Goal: Task Accomplishment & Management: Complete application form

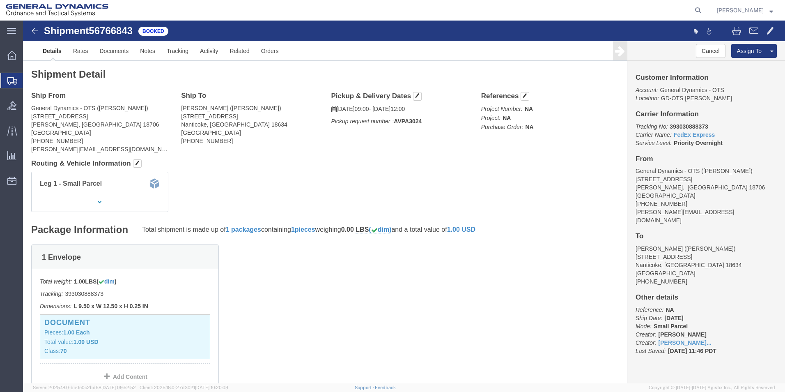
click at [0, 0] on span "Create Shipment" at bounding box center [0, 0] width 0 height 0
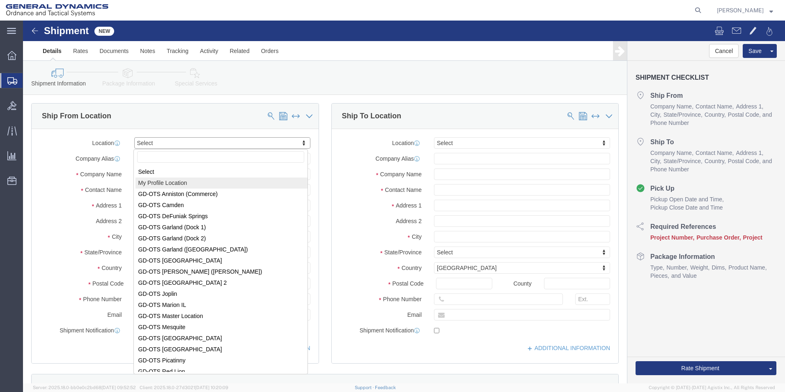
select select "MYPROFILE"
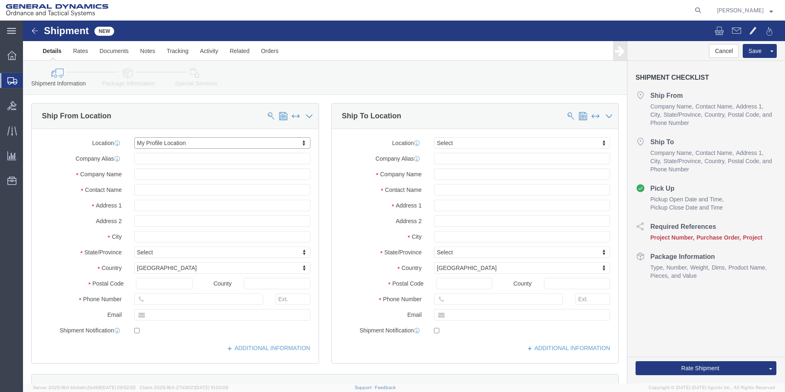
select select "PA"
click input "text"
paste input "[PERSON_NAME] LUBRICANTS CO."
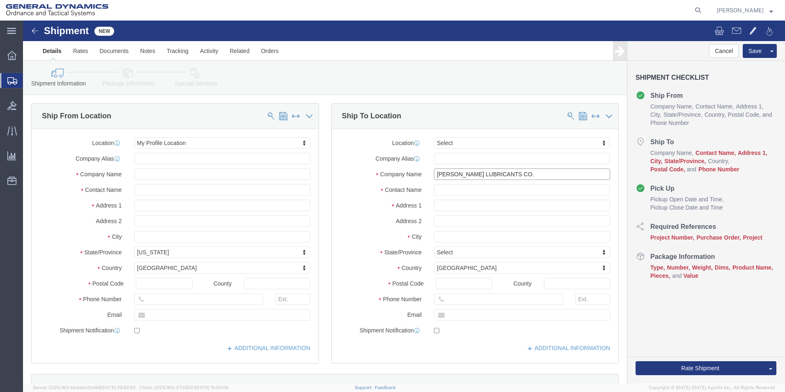
type input "[PERSON_NAME] LUBRICANTS CO."
click label "Address 2"
click input "text"
paste input "Tech Service"
type input "Tech Service"
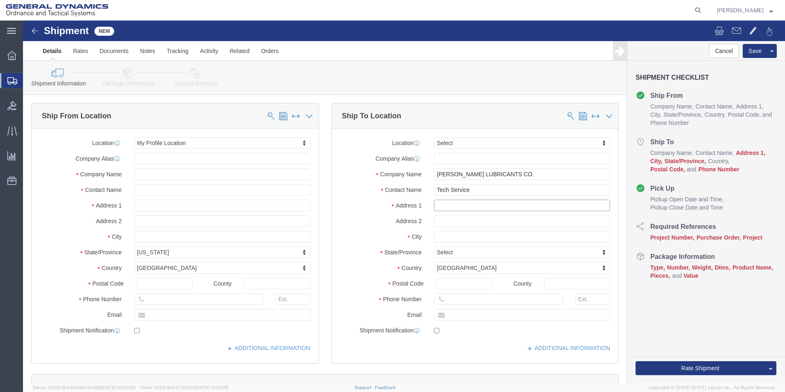
click input "text"
paste input "[STREET_ADDRESS][PERSON_NAME]"
type input "[STREET_ADDRESS][PERSON_NAME]"
click input "text"
paste input "[PERSON_NAME]"
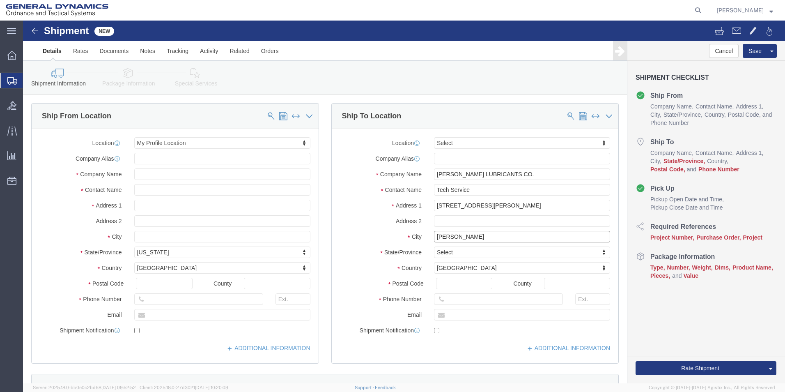
type input "[PERSON_NAME]"
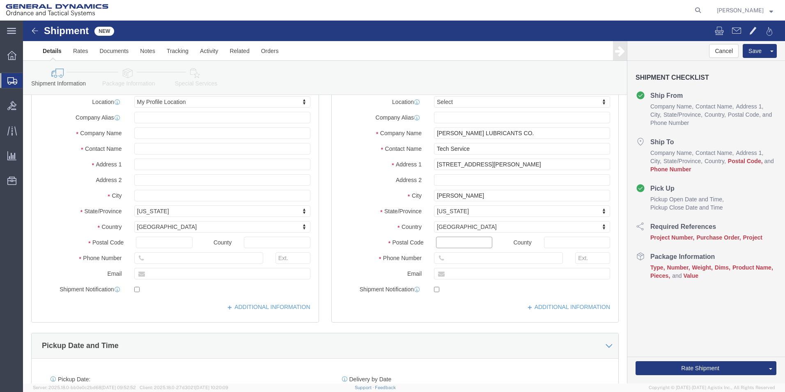
click input "Postal Code"
paste input "60426"
type input "60426"
click input "text"
paste input "[PHONE_NUMBER]"
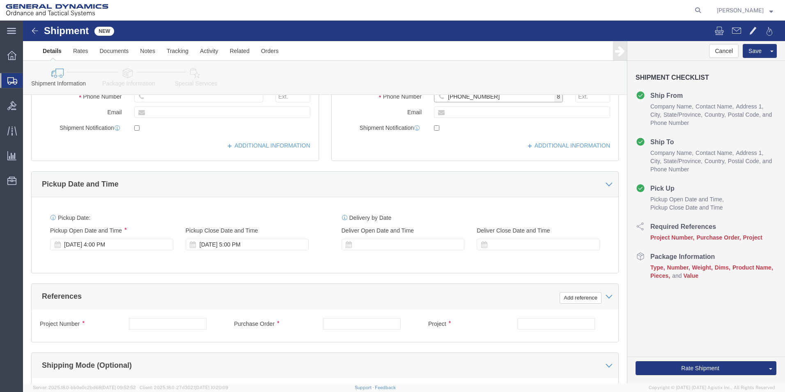
scroll to position [205, 0]
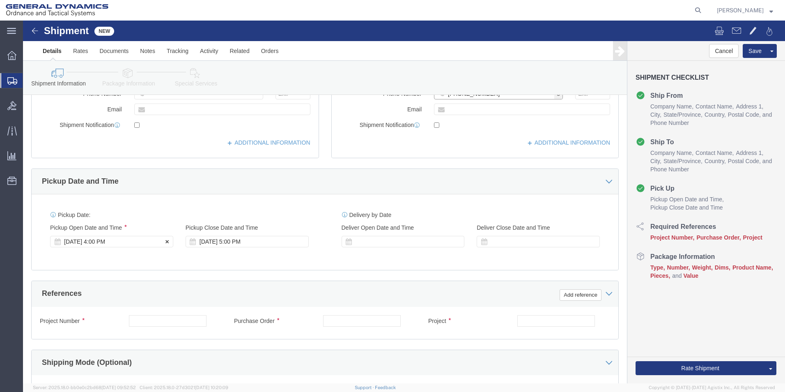
type input "[PHONE_NUMBER]"
click div "[DATE] 4:00 PM"
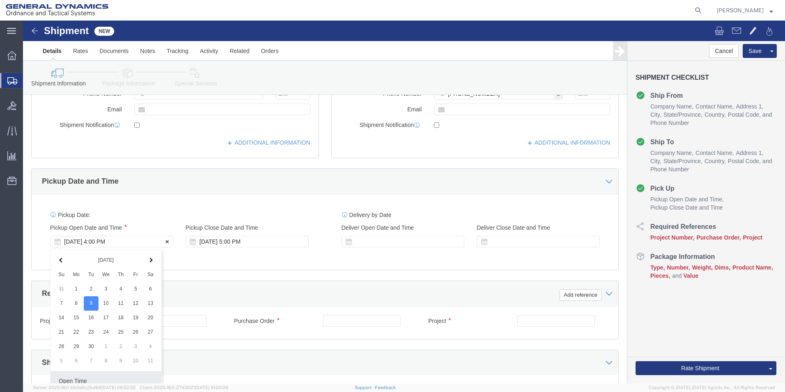
scroll to position [342, 0]
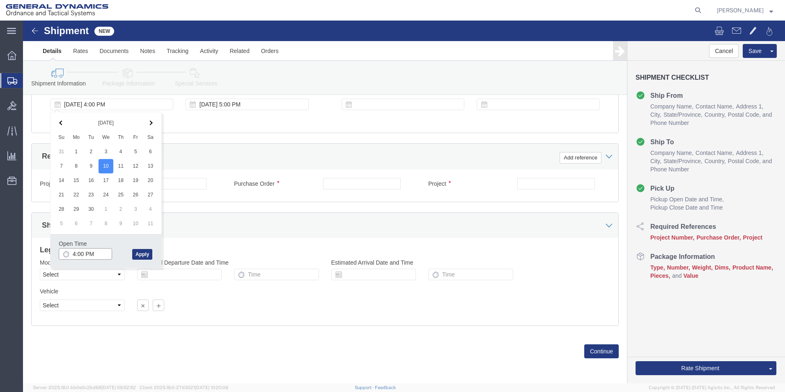
click input "4:00 PM"
click input "9:00 PM"
type input "9:00 am"
click button "Apply"
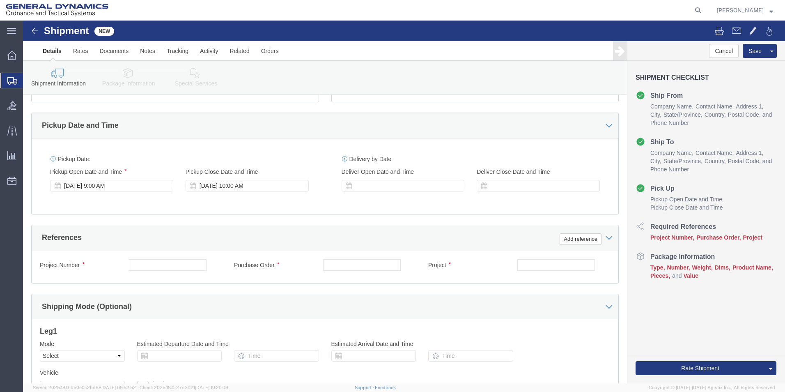
scroll to position [260, 0]
click div "[DATE] 10:00 AM"
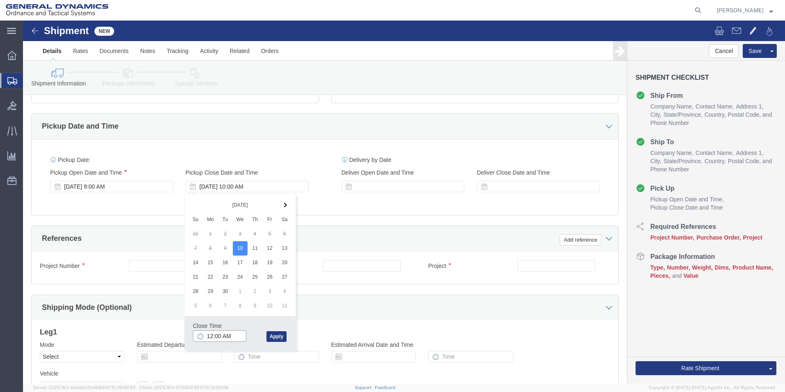
click input "12:00 AM"
type input "12:00 PM"
click button "Apply"
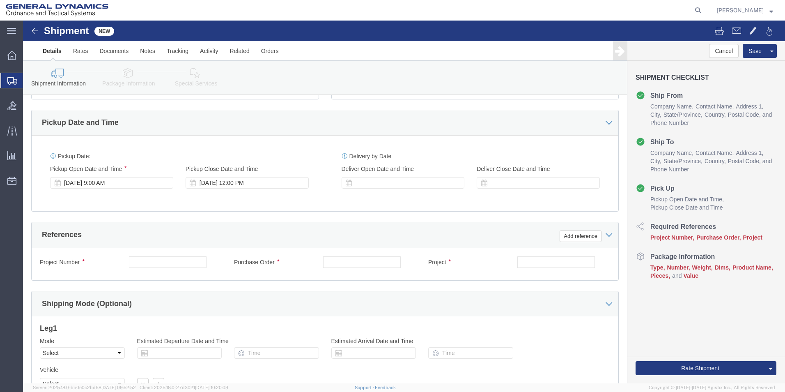
scroll to position [342, 0]
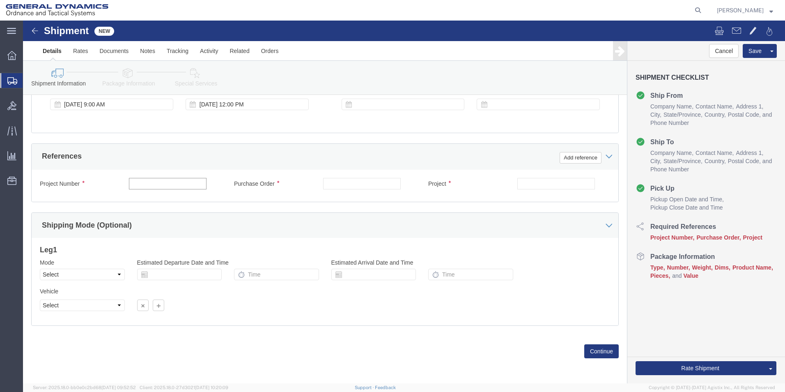
click input "text"
type input "NA"
click input "text"
type input "NA"
click input "text"
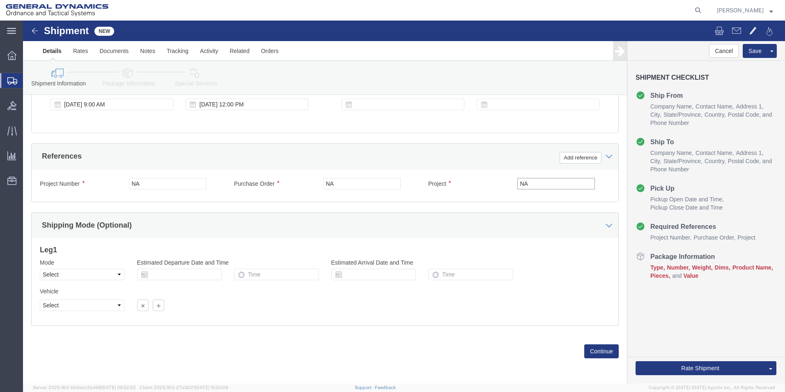
type input "NA"
click div "Previous Continue"
click button "Continue"
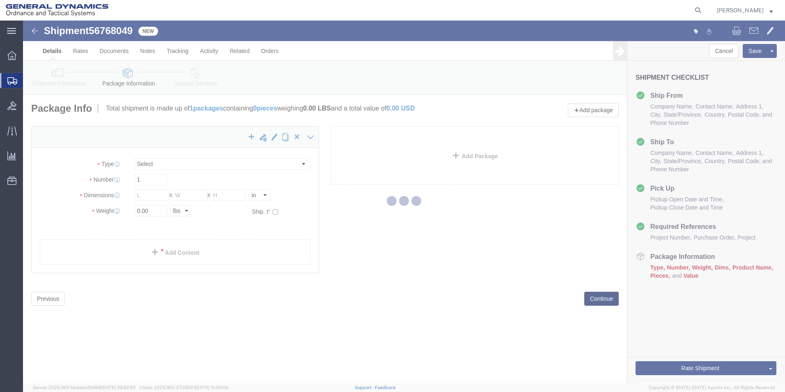
select select "CBOX"
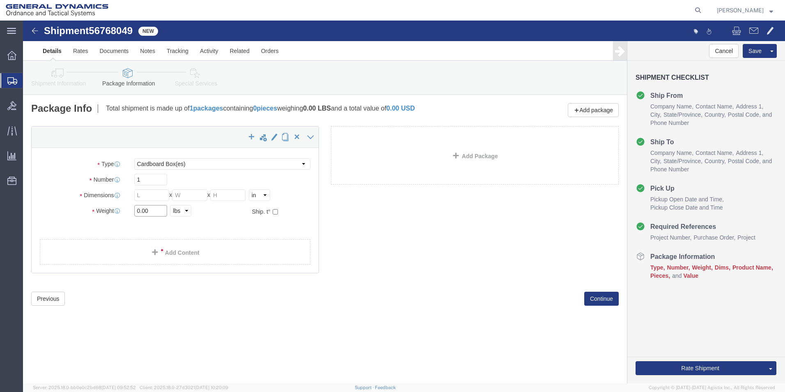
click input "0.00"
type input "1.00"
click input "text"
type input "11"
click input "text"
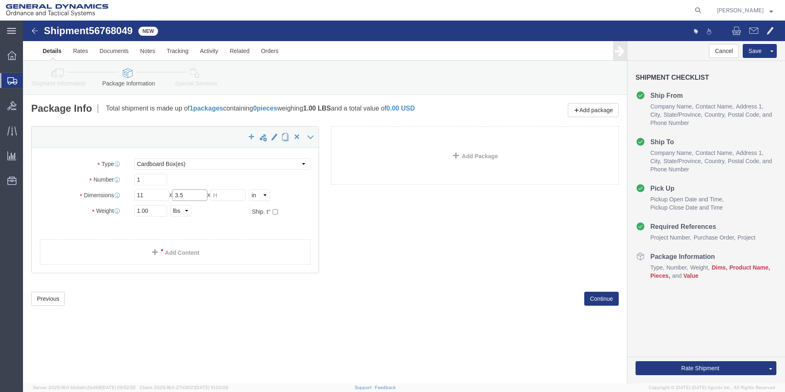
type input "3.5"
click input "text"
type input "3.5"
click link "Add Content"
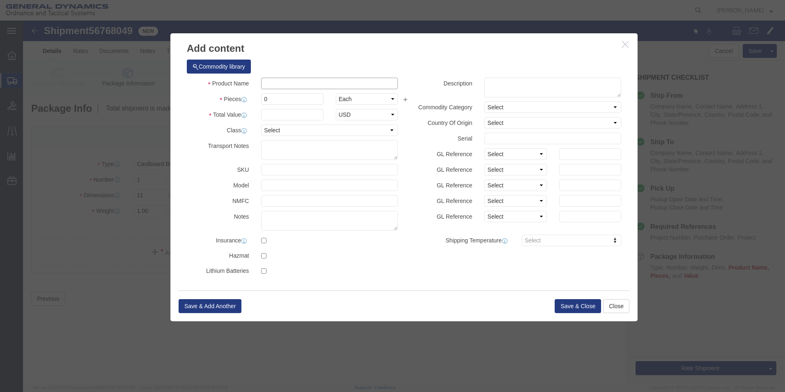
click input "text"
paste input "1700M Lube Comparison"
type input "1700M Lube Comparison Test Samples"
click input "0"
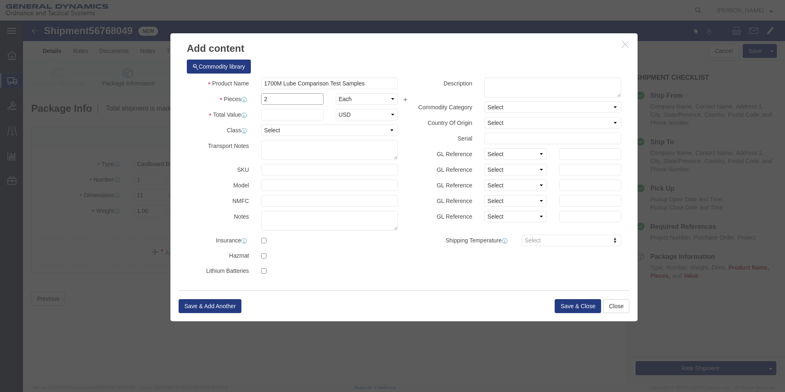
type input "2"
click input "text"
type input "2"
type input "50"
click div "Select 50 55 60 65 70 85 92.5 100 125 175 250 300 400"
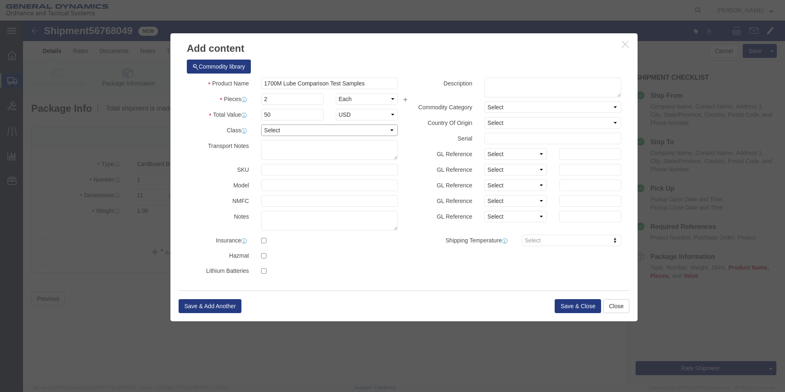
click select "Select 50 55 60 65 70 85 92.5 100 125 175 250 300 400"
select select "70"
click select "Select 50 55 60 65 70 85 92.5 100 125 175 250 300 400"
click button "Save & Close"
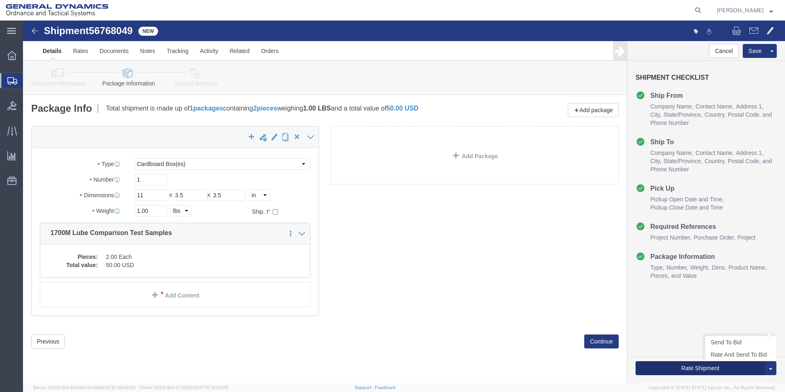
click button "Rate Shipment"
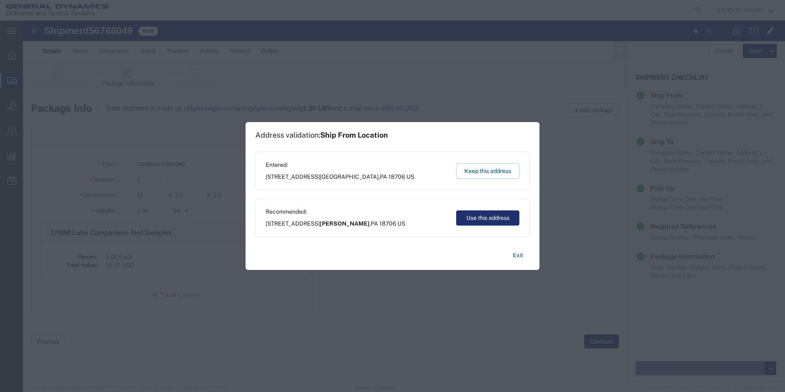
click at [500, 216] on button "Use this address" at bounding box center [487, 217] width 63 height 15
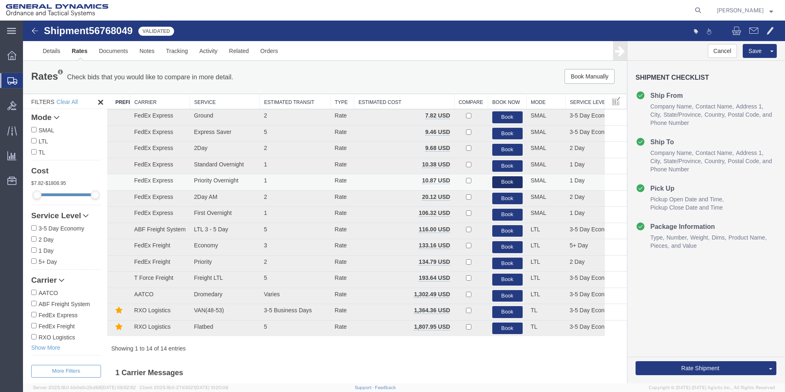
click at [493, 178] on button "Book" at bounding box center [507, 182] width 30 height 12
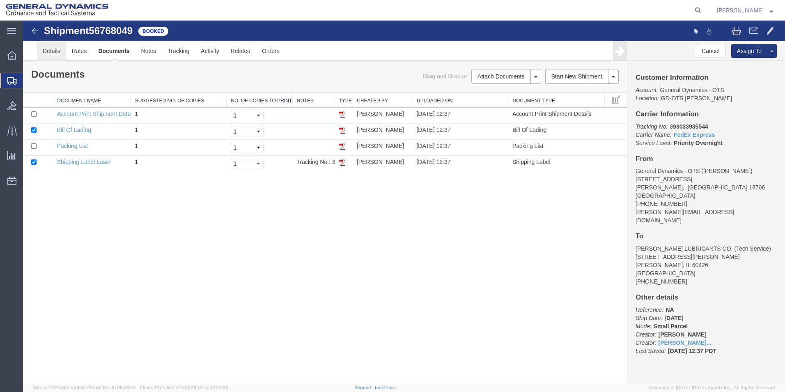
click at [54, 53] on link "Details" at bounding box center [51, 51] width 29 height 20
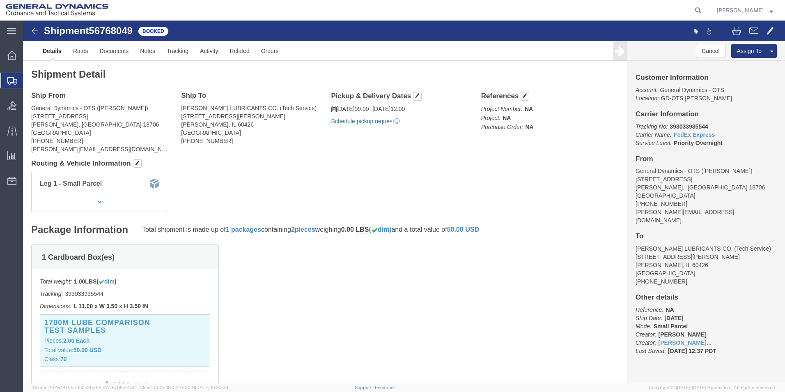
click link "Schedule pickup request"
